Goal: Task Accomplishment & Management: Manage account settings

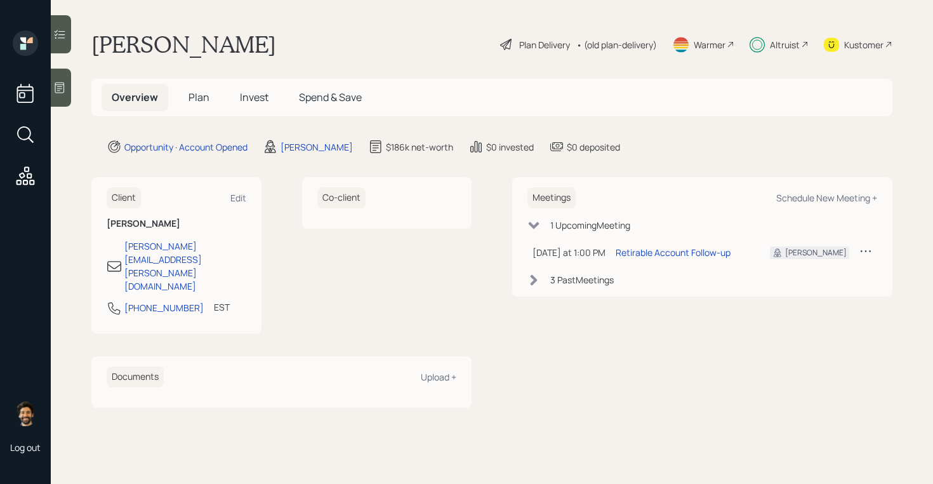
click at [201, 95] on span "Plan" at bounding box center [198, 97] width 21 height 14
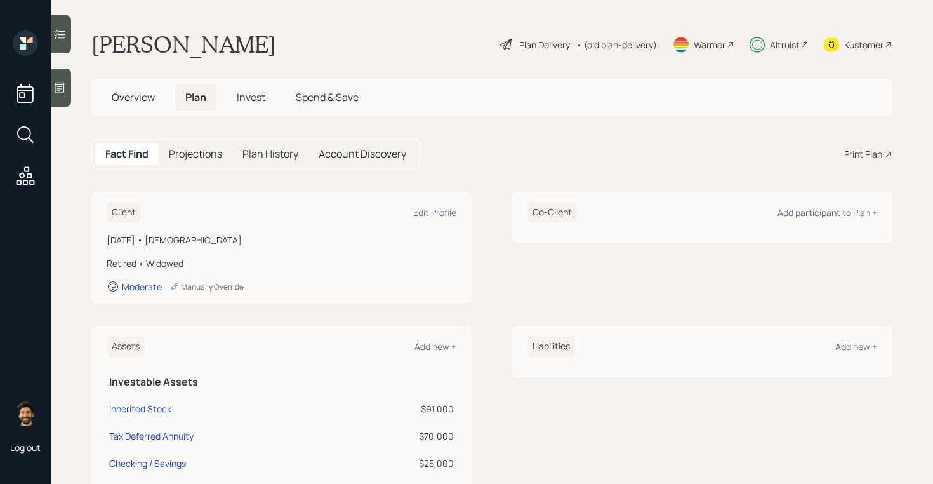
click at [126, 97] on span "Overview" at bounding box center [133, 97] width 43 height 14
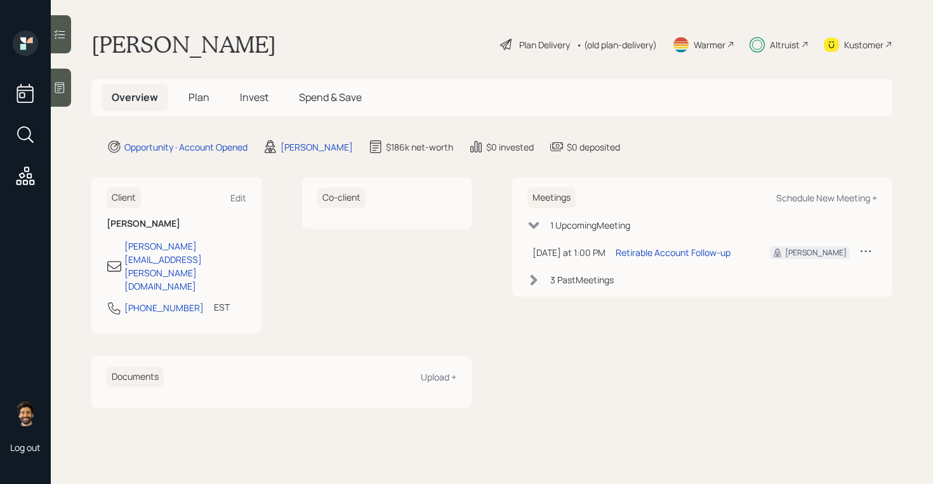
click at [542, 278] on div "3 Past Meeting s" at bounding box center [702, 279] width 350 height 13
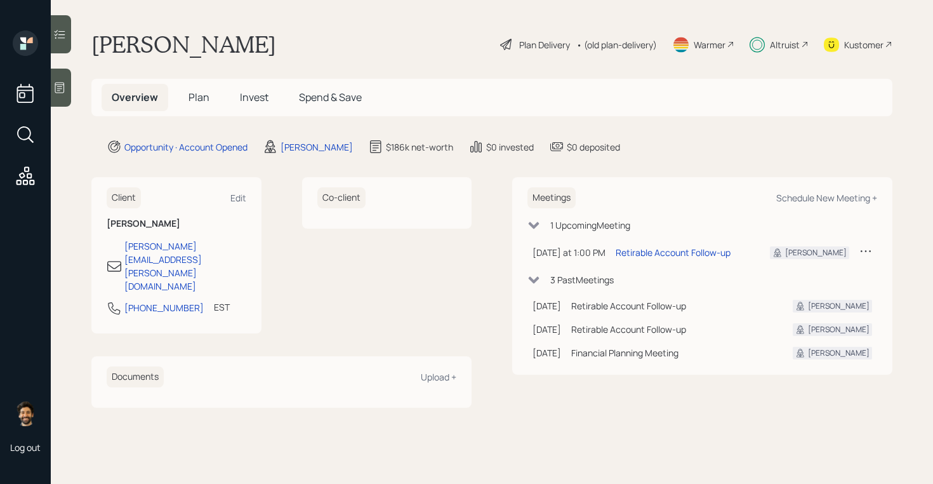
click at [537, 278] on icon at bounding box center [534, 279] width 11 height 7
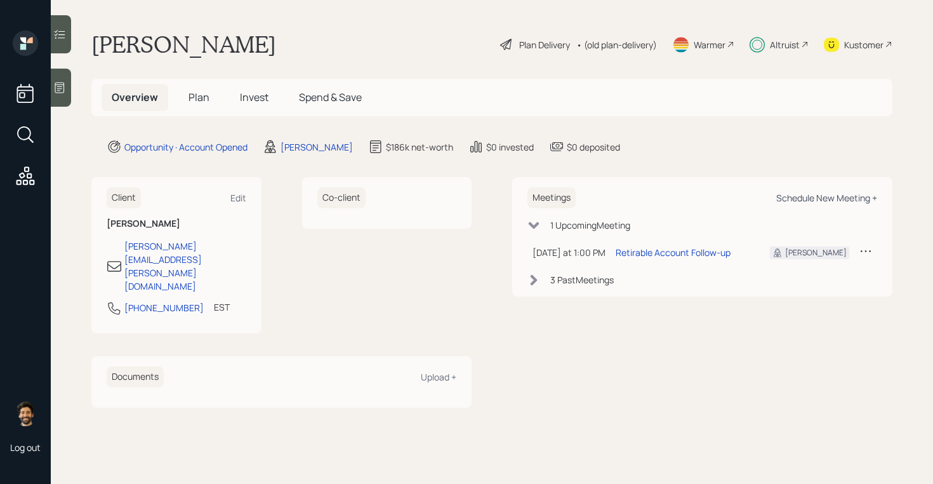
click at [803, 200] on div "Schedule New Meeting +" at bounding box center [826, 198] width 101 height 12
select select "f14b762f-c7c2-4b89-9227-8fa891345eea"
click at [194, 101] on span "Plan" at bounding box center [198, 97] width 21 height 14
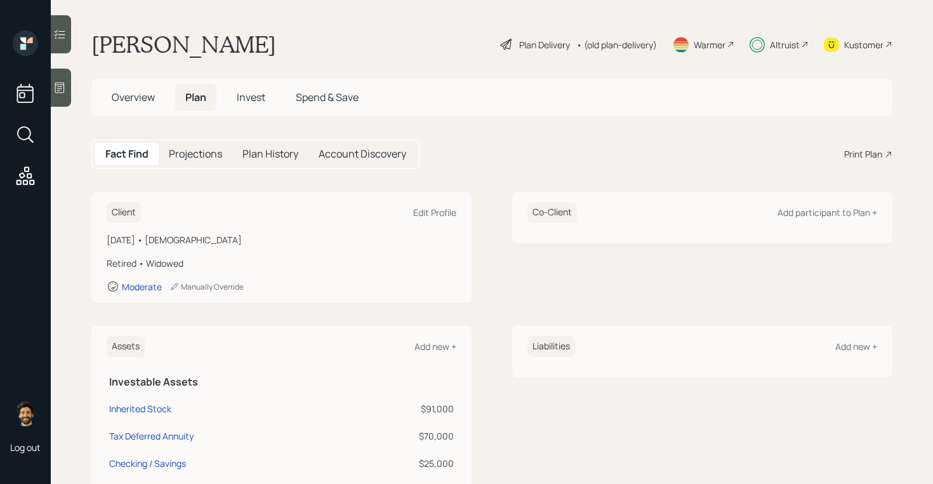
click at [612, 41] on div "• (old plan-delivery)" at bounding box center [616, 44] width 81 height 13
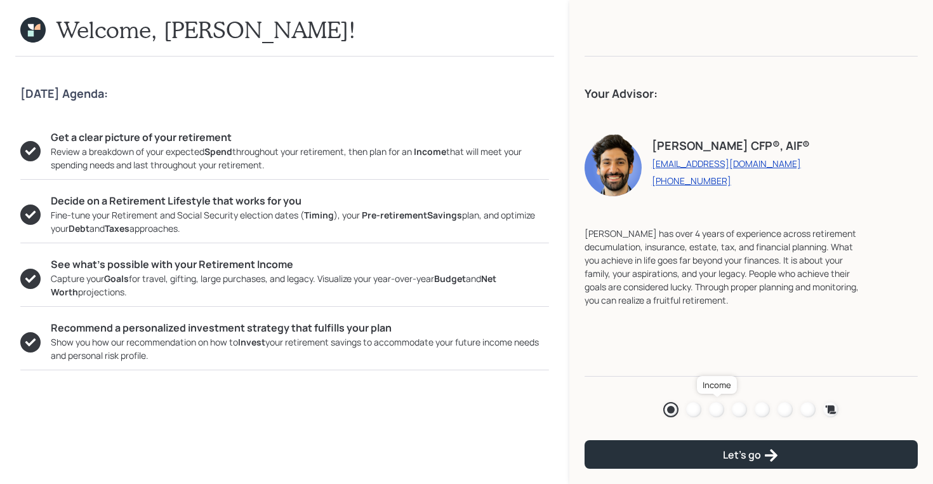
click at [720, 407] on div at bounding box center [716, 409] width 15 height 15
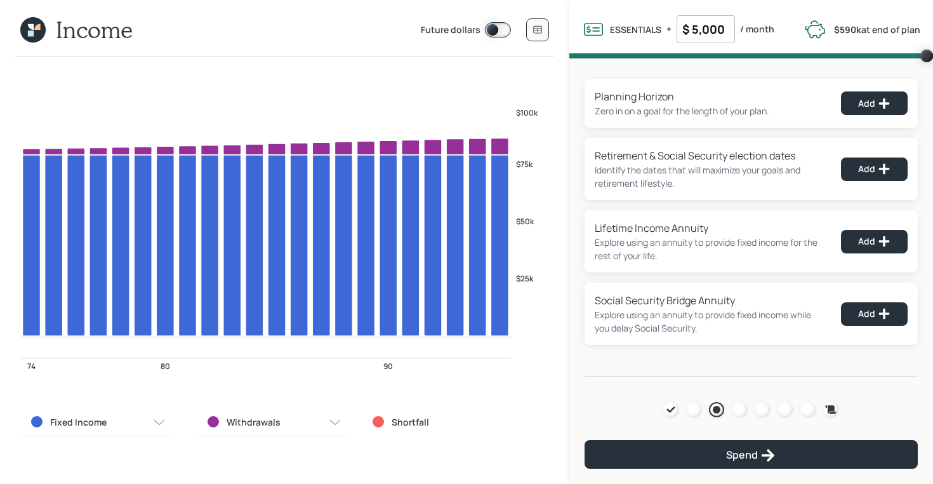
click at [35, 33] on icon at bounding box center [32, 29] width 25 height 25
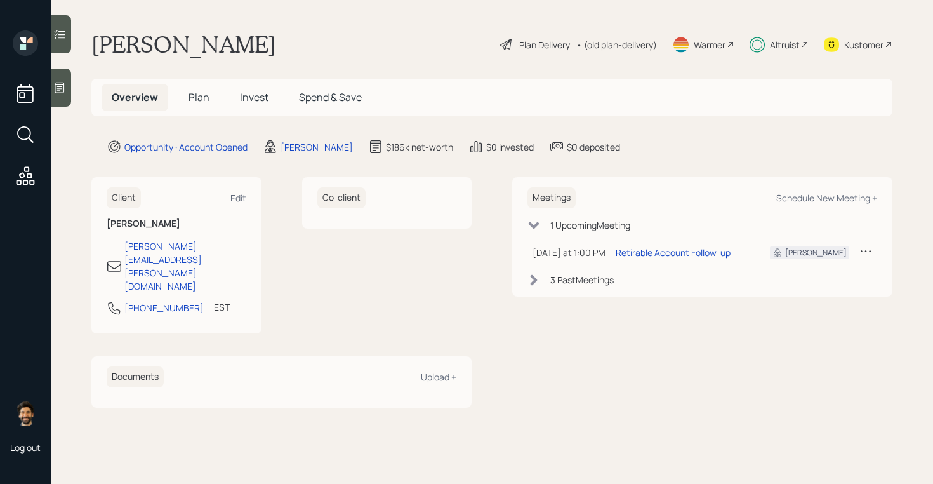
click at [191, 96] on span "Plan" at bounding box center [198, 97] width 21 height 14
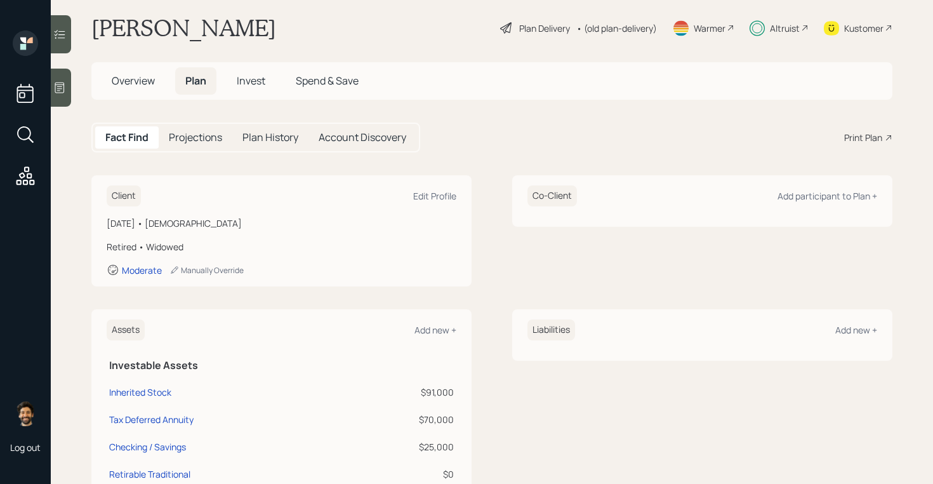
scroll to position [17, 0]
click at [425, 199] on div "Edit Profile" at bounding box center [434, 195] width 43 height 12
select select "9"
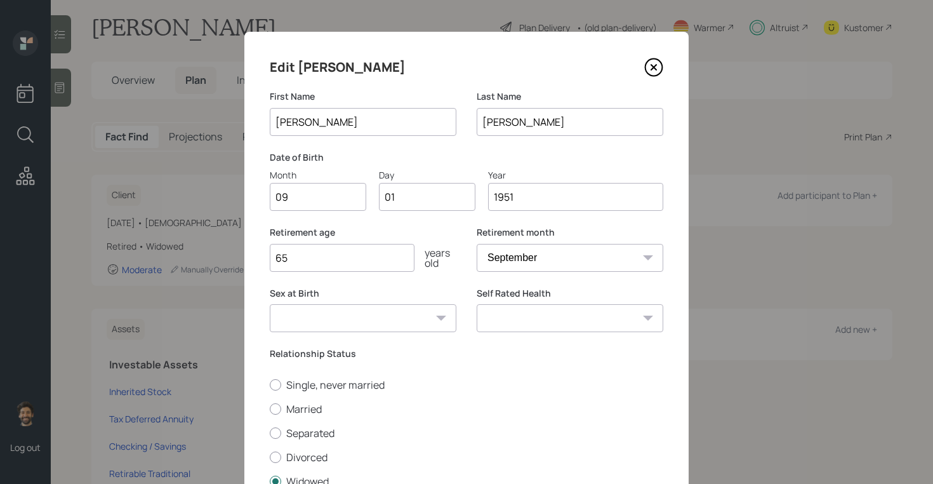
click at [301, 198] on input "09" at bounding box center [318, 197] width 96 height 28
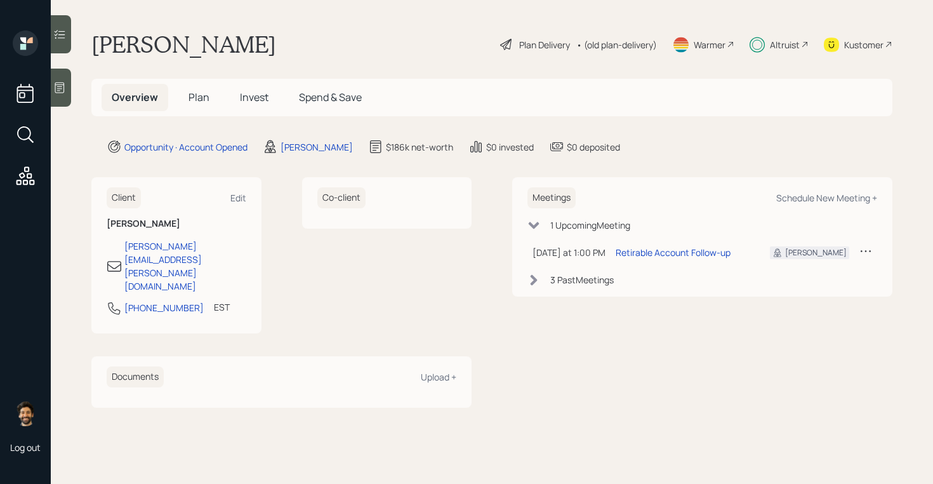
click at [866, 254] on icon at bounding box center [865, 250] width 13 height 13
click at [803, 194] on div "Schedule New Meeting +" at bounding box center [826, 198] width 101 height 12
select select "f14b762f-c7c2-4b89-9227-8fa891345eea"
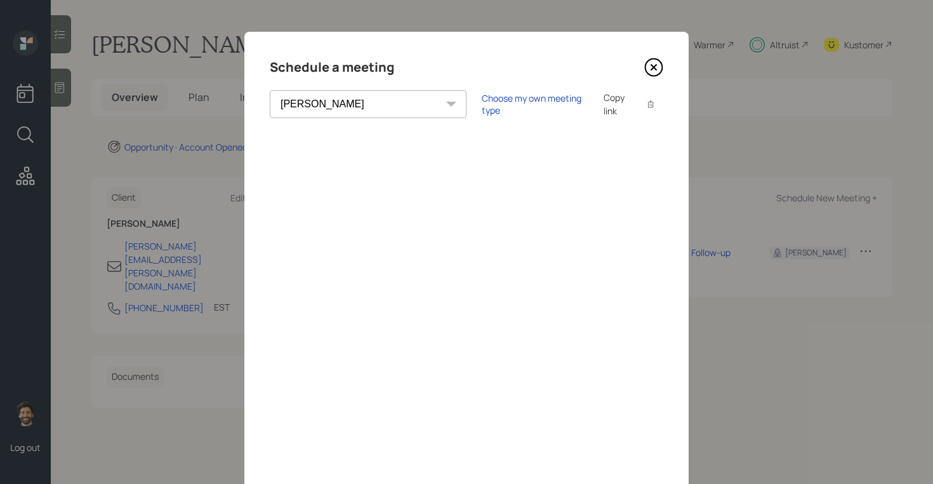
click at [653, 65] on icon at bounding box center [653, 67] width 19 height 19
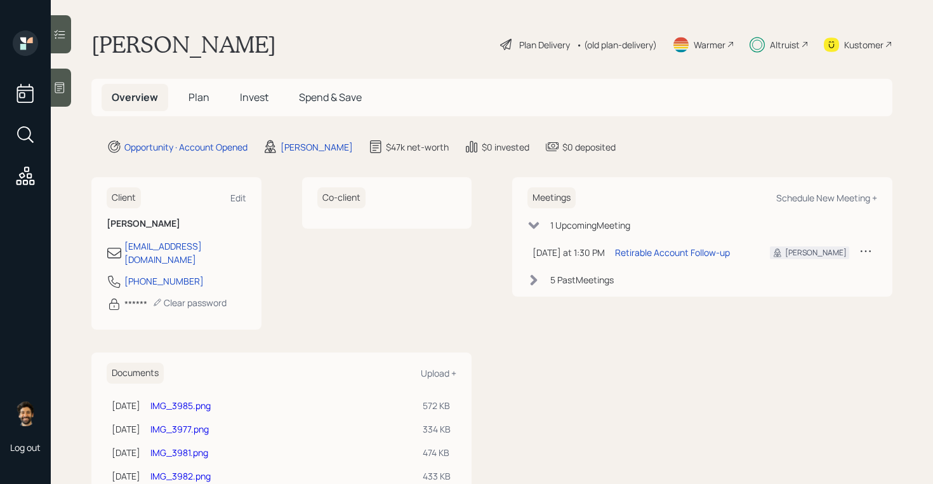
scroll to position [30, 0]
